Goal: Task Accomplishment & Management: Use online tool/utility

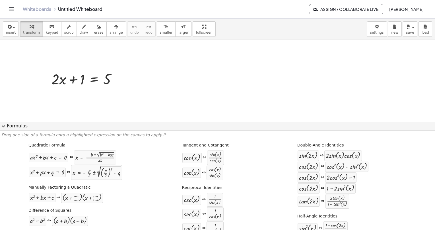
scroll to position [19, 0]
